Goal: Navigation & Orientation: Find specific page/section

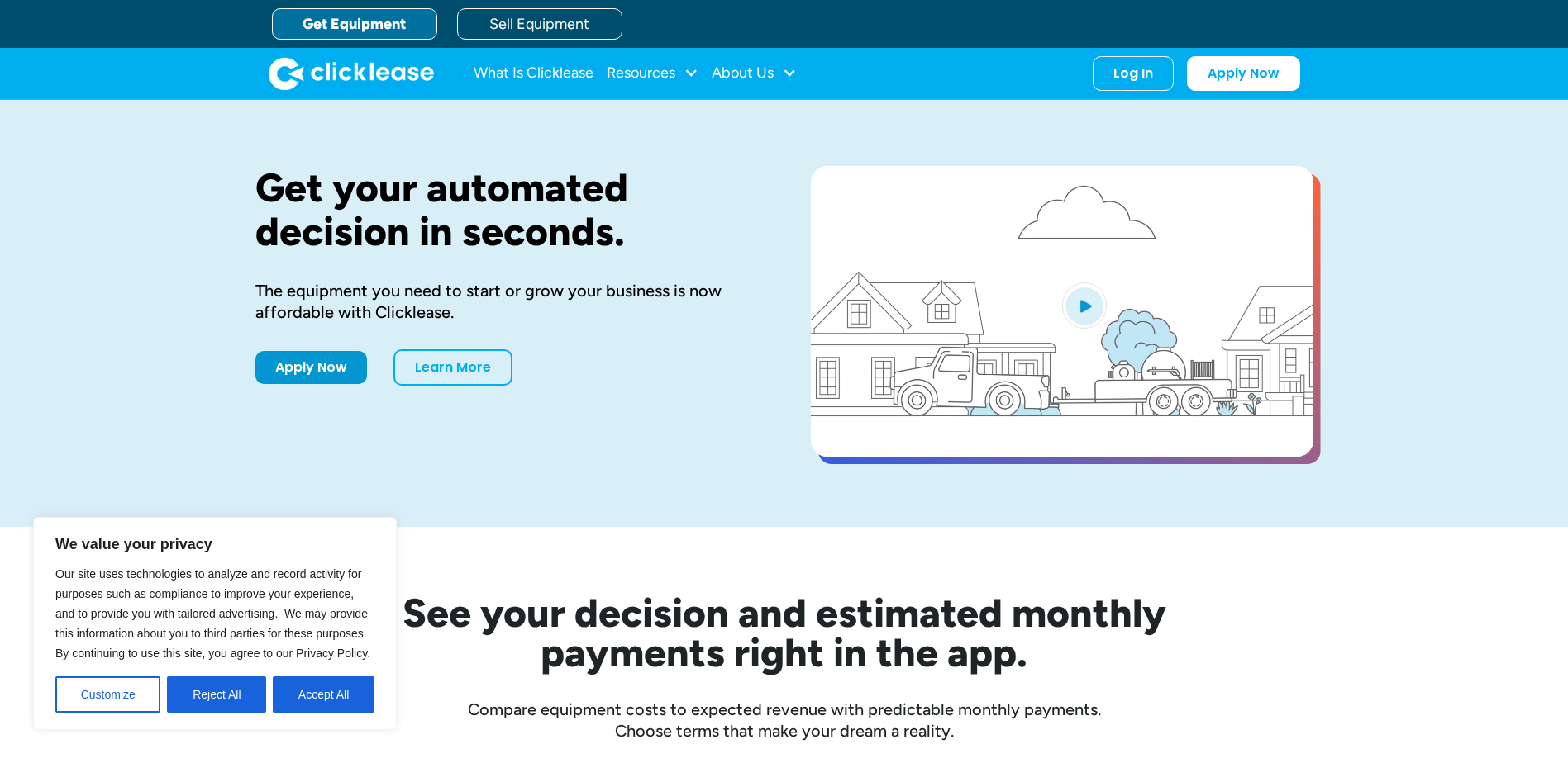
click at [311, 27] on link "Get Equipment" at bounding box center [355, 24] width 165 height 31
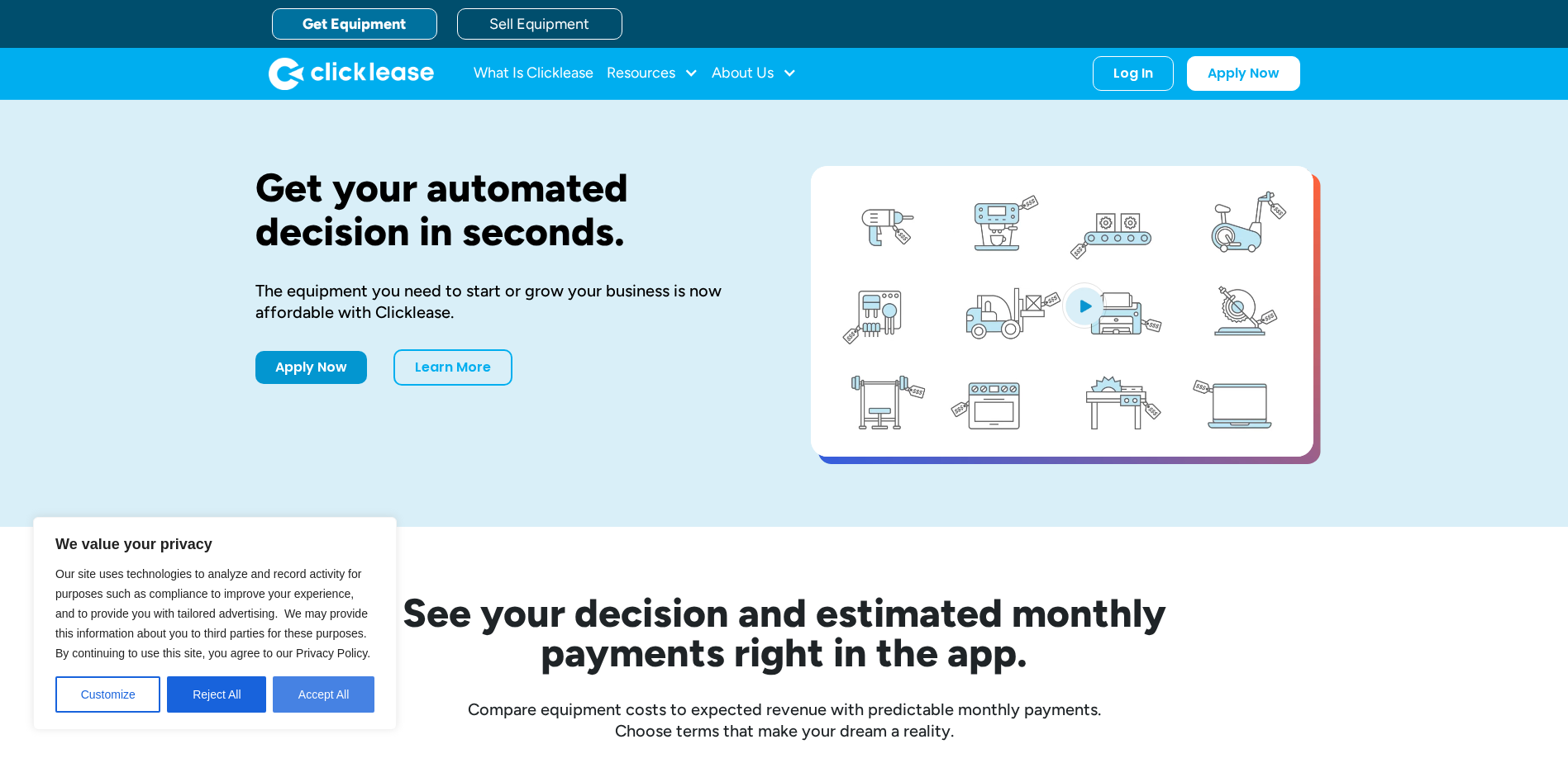
click at [317, 686] on button "Accept All" at bounding box center [323, 695] width 102 height 37
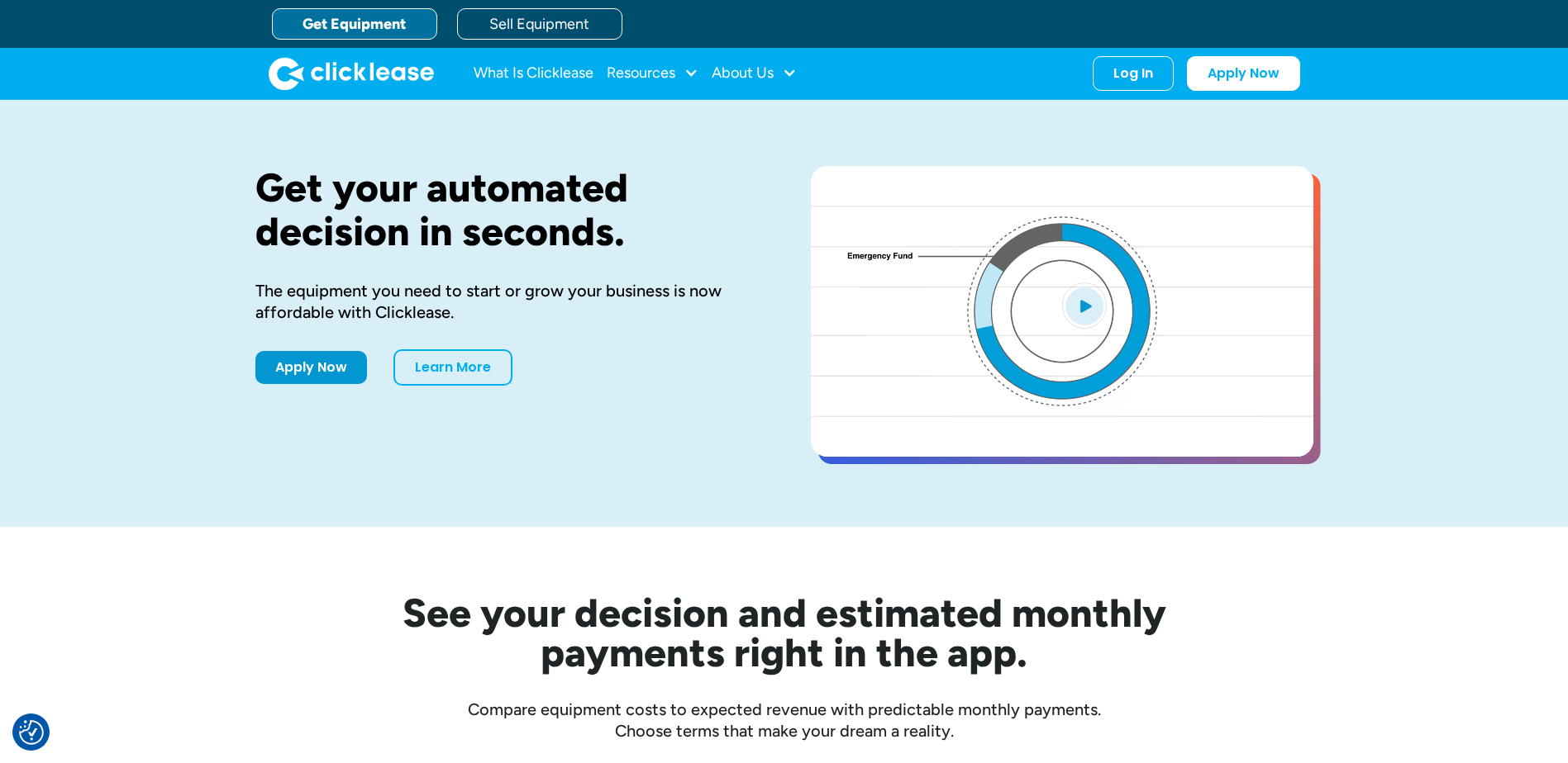
click at [358, 24] on link "Get Equipment" at bounding box center [355, 24] width 165 height 31
